Goal: Task Accomplishment & Management: Manage account settings

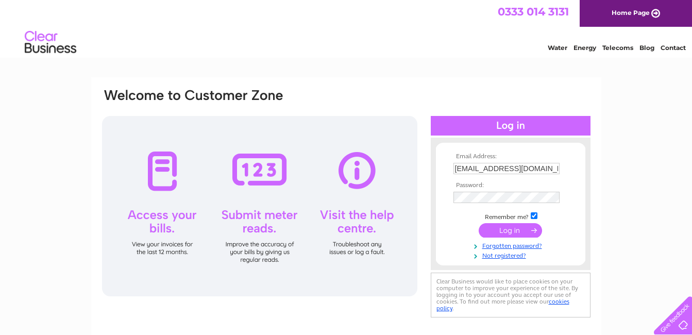
click at [500, 229] on input "submit" at bounding box center [510, 230] width 63 height 14
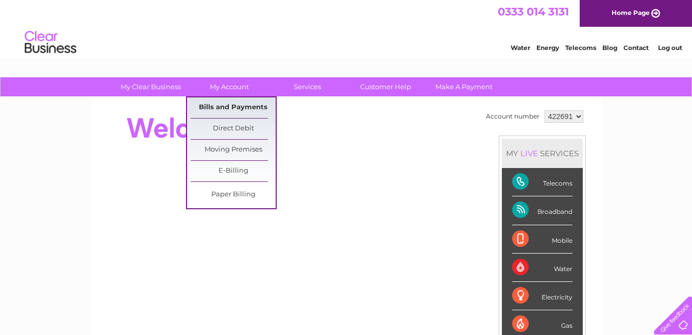
click at [228, 106] on link "Bills and Payments" at bounding box center [233, 107] width 85 height 21
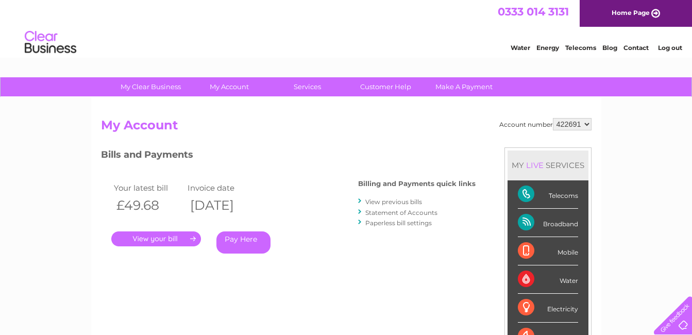
click at [170, 233] on link "." at bounding box center [156, 238] width 90 height 15
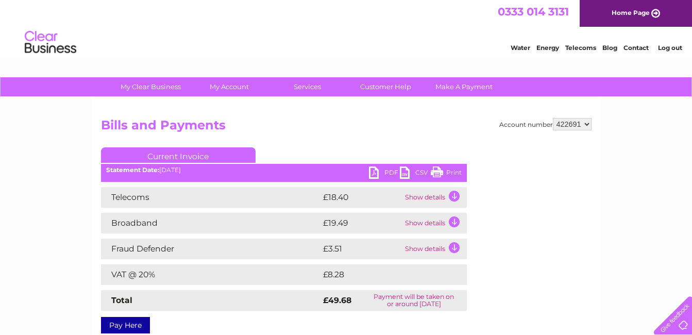
click at [453, 172] on link "Print" at bounding box center [446, 173] width 31 height 15
